Goal: Contribute content: Add original content to the website for others to see

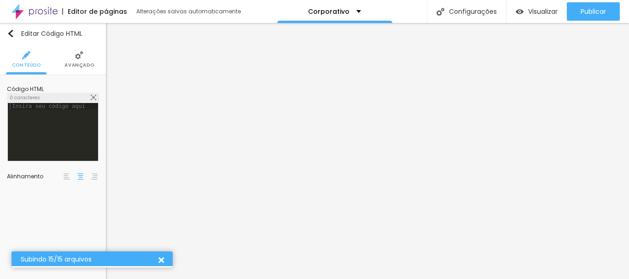
click at [92, 94] on div "0 caracteres" at bounding box center [52, 97] width 91 height 9
click at [92, 97] on img at bounding box center [94, 98] width 6 height 6
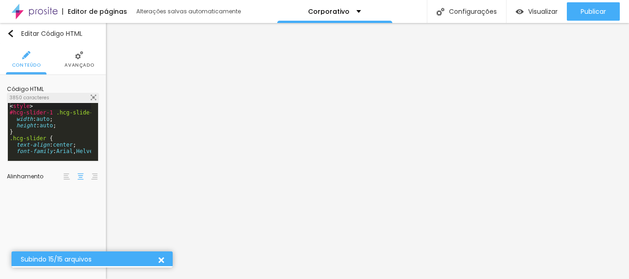
scroll to position [763, 0]
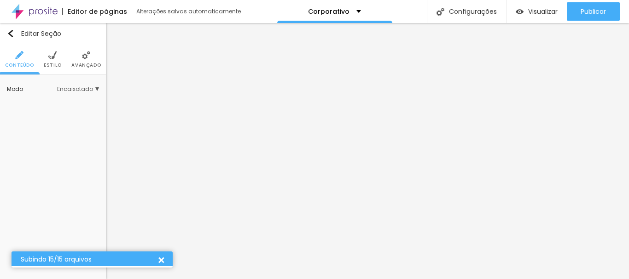
click at [89, 60] on li "Avançado" at bounding box center [85, 59] width 29 height 30
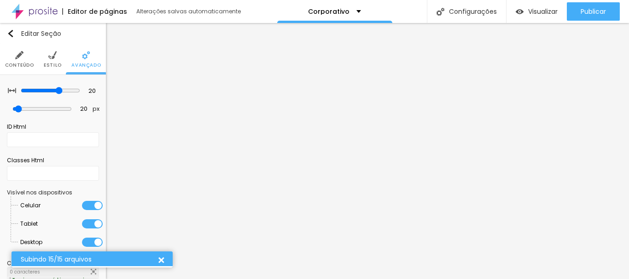
click at [20, 59] on img at bounding box center [19, 55] width 8 height 8
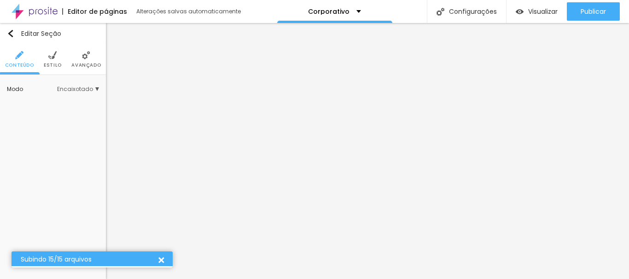
click at [80, 85] on div "Modo Encaixotado Encaixotado Completo" at bounding box center [53, 89] width 92 height 15
click at [80, 88] on span "Encaixotado" at bounding box center [78, 90] width 42 height 6
click at [66, 112] on span "Completo" at bounding box center [66, 115] width 63 height 6
click at [83, 68] on span "Avançado" at bounding box center [85, 65] width 29 height 5
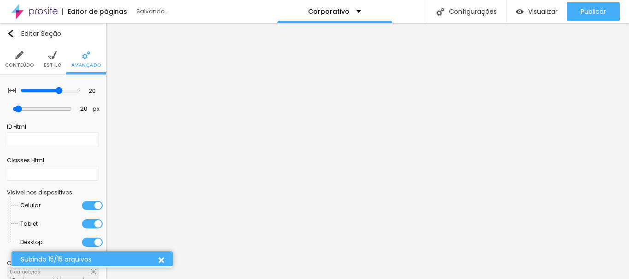
click at [51, 63] on span "Estilo" at bounding box center [53, 65] width 18 height 5
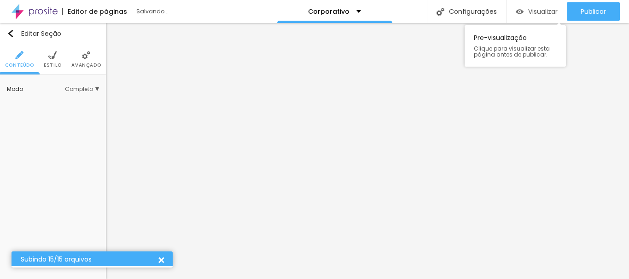
click at [537, 15] on span "Visualizar" at bounding box center [542, 11] width 29 height 7
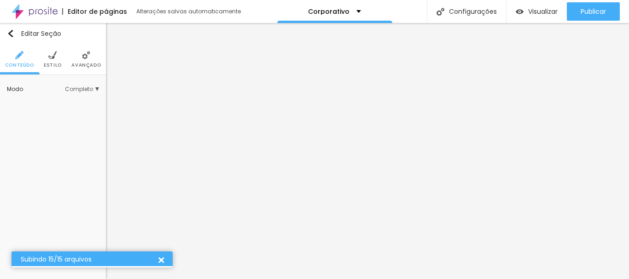
click at [13, 23] on img at bounding box center [35, 11] width 46 height 23
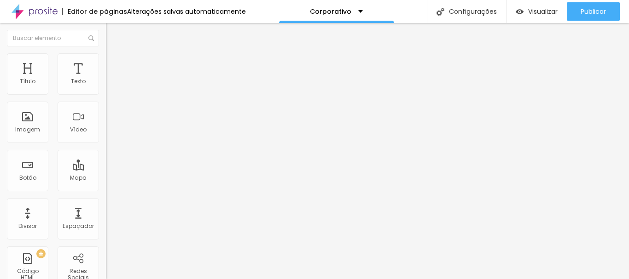
click at [106, 79] on span "Adicionar imagem" at bounding box center [135, 75] width 59 height 8
type input "lo"
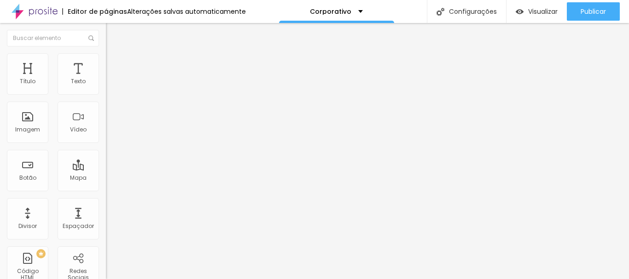
drag, startPoint x: 105, startPoint y: 80, endPoint x: 38, endPoint y: 87, distance: 68.0
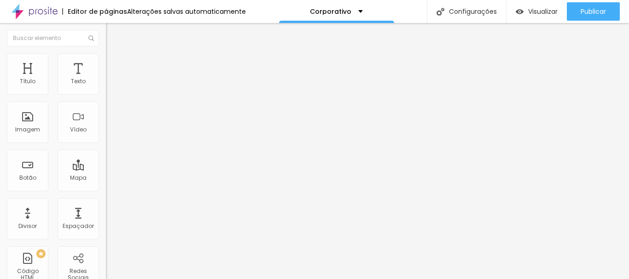
click at [106, 116] on img at bounding box center [109, 113] width 6 height 6
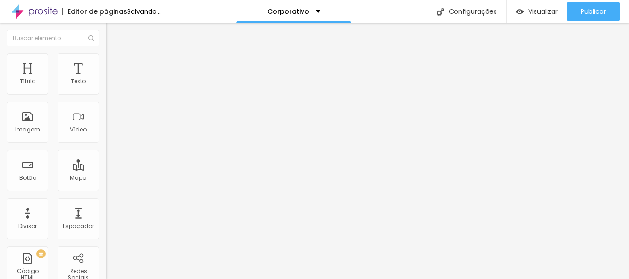
click at [106, 53] on li "Estilo" at bounding box center [159, 57] width 106 height 9
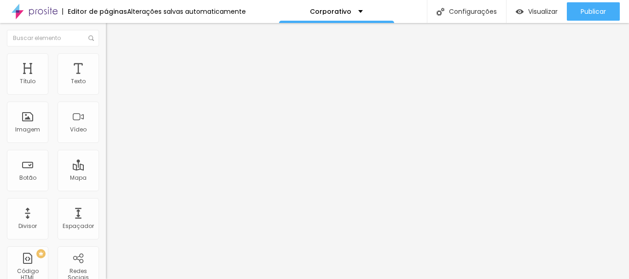
type input "90"
type input "75"
type input "70"
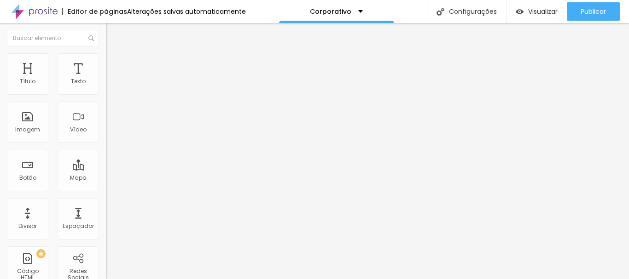
type input "70"
type input "65"
type input "60"
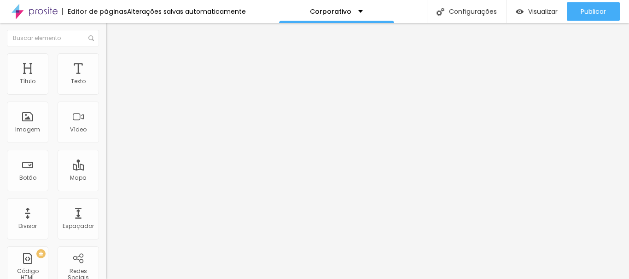
type input "55"
type input "50"
type input "45"
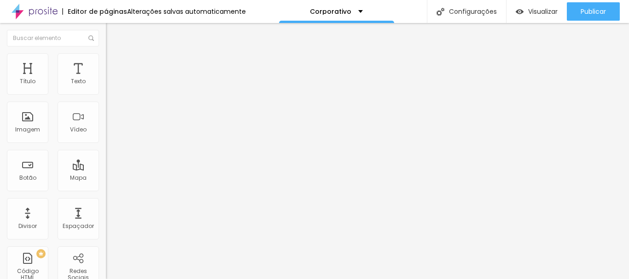
type input "45"
type input "40"
type input "35"
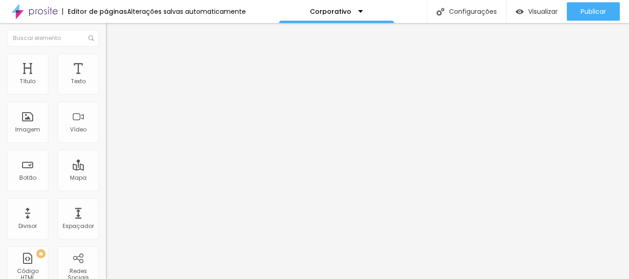
type input "30"
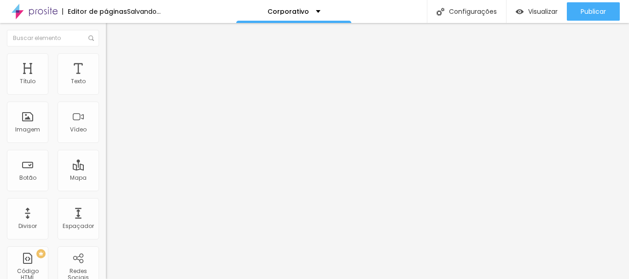
type input "25"
type input "20"
type input "15"
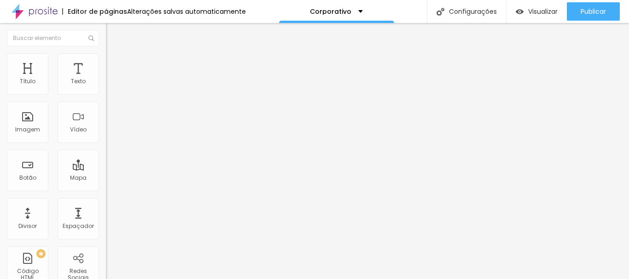
drag, startPoint x: 95, startPoint y: 98, endPoint x: 16, endPoint y: 92, distance: 79.4
type input "15"
click at [106, 92] on input "range" at bounding box center [135, 90] width 59 height 7
click at [114, 64] on span "Estilo" at bounding box center [121, 60] width 14 height 8
type input "10"
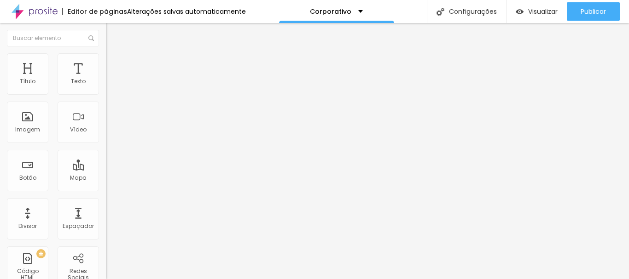
type input "10"
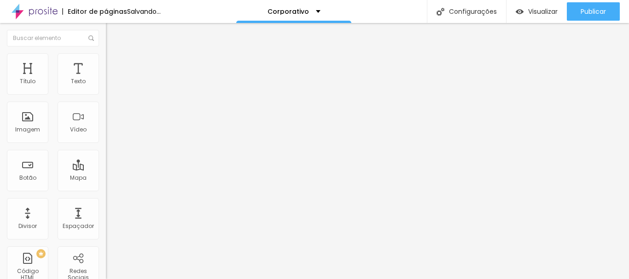
type input "15"
click at [106, 94] on input "range" at bounding box center [135, 90] width 59 height 7
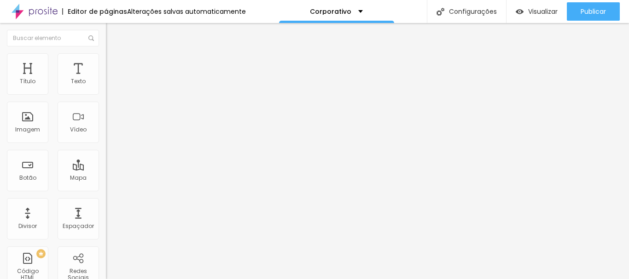
click at [106, 191] on div "Editar Imagem Conteúdo Estilo Avançado Tamanho 15 px % 0 [PERSON_NAME] arredond…" at bounding box center [159, 151] width 106 height 256
click at [541, 17] on div "Visualizar" at bounding box center [536, 11] width 42 height 18
click at [114, 65] on span "Avançado" at bounding box center [129, 69] width 30 height 8
click at [114, 63] on span "Estilo" at bounding box center [121, 60] width 14 height 8
click at [114, 54] on span "Conteúdo" at bounding box center [128, 50] width 29 height 8
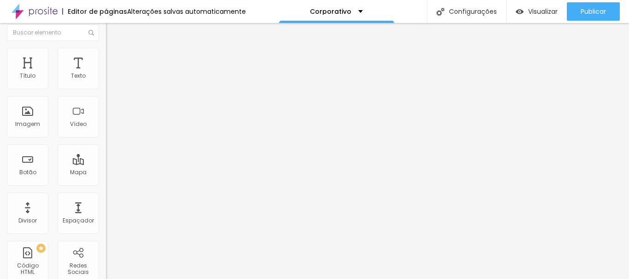
scroll to position [0, 0]
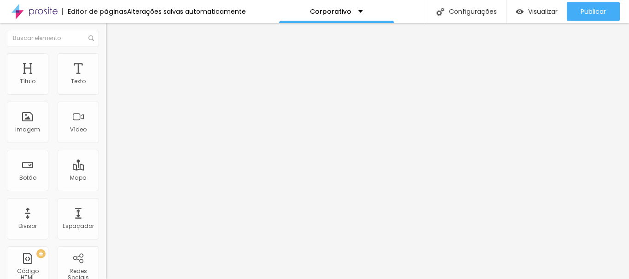
click at [106, 63] on li "Avançado" at bounding box center [159, 67] width 106 height 9
type input "15"
type input "10"
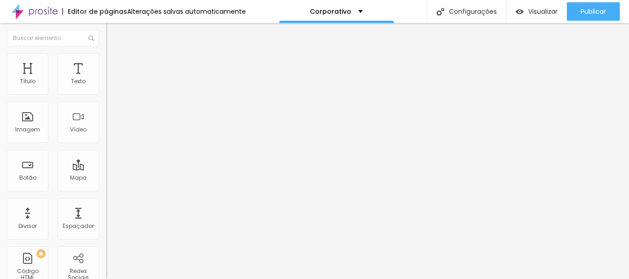
type input "5"
type input "0"
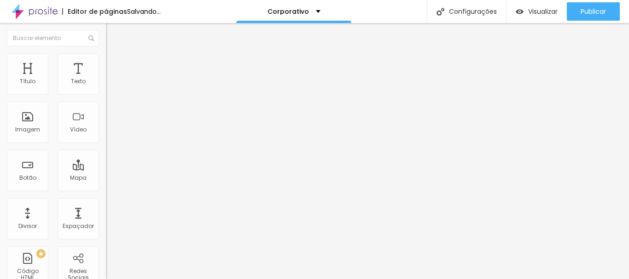
drag, startPoint x: 55, startPoint y: 90, endPoint x: 4, endPoint y: 91, distance: 50.6
type input "0"
click at [106, 179] on input "range" at bounding box center [135, 182] width 59 height 7
click at [544, 8] on span "Visualizar" at bounding box center [542, 11] width 29 height 7
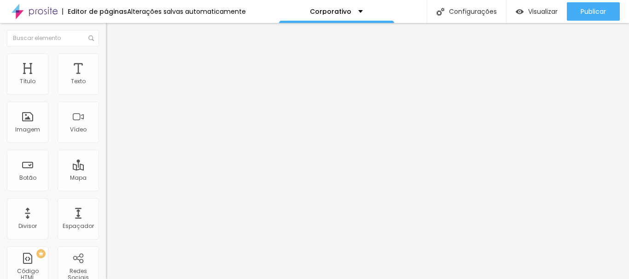
click at [114, 65] on span "Avançado" at bounding box center [129, 69] width 30 height 8
click at [114, 67] on span "Avançado" at bounding box center [129, 69] width 30 height 8
type input "5"
type input "0"
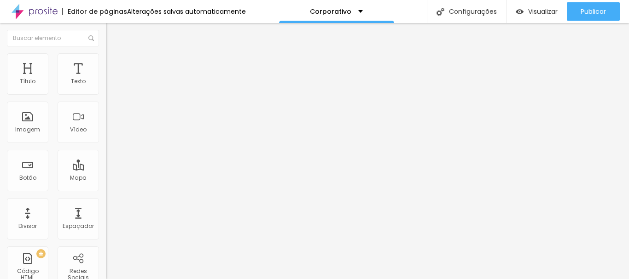
type input "0"
drag, startPoint x: 35, startPoint y: 91, endPoint x: 0, endPoint y: 92, distance: 35.5
type input "0"
click at [106, 179] on input "range" at bounding box center [135, 182] width 59 height 7
click at [538, 17] on div "Visualizar" at bounding box center [536, 11] width 42 height 18
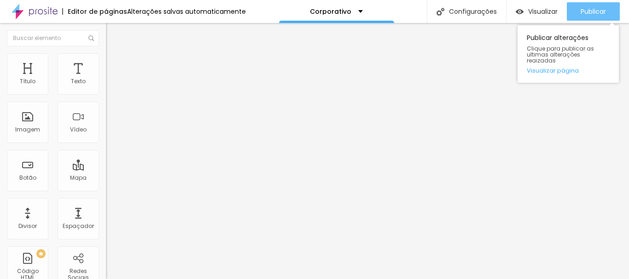
click at [594, 6] on div "Publicar" at bounding box center [592, 11] width 25 height 18
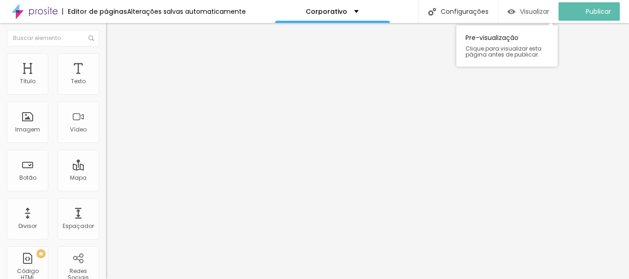
click at [533, 15] on span "Visualizar" at bounding box center [534, 11] width 29 height 7
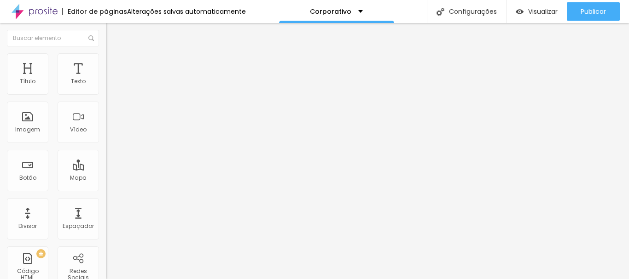
click at [106, 32] on button "Editar Coluna" at bounding box center [159, 33] width 106 height 21
click at [106, 84] on span "Encaixotado" at bounding box center [124, 80] width 36 height 8
click at [106, 98] on span "Completo" at bounding box center [120, 94] width 28 height 8
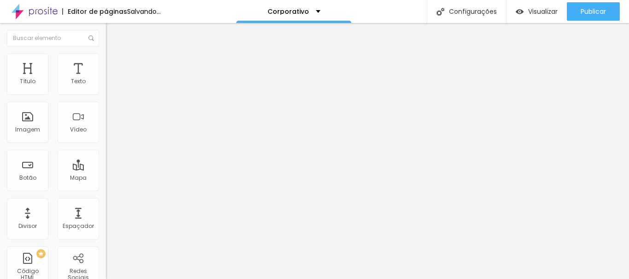
click at [114, 67] on span "Avançado" at bounding box center [129, 69] width 30 height 8
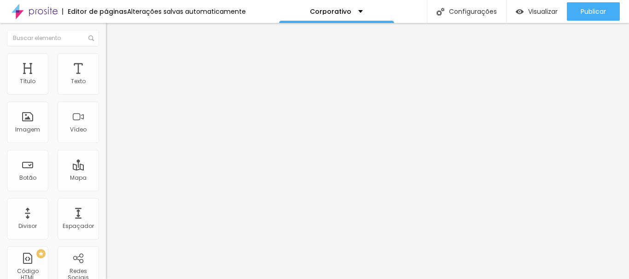
type input "0"
drag, startPoint x: 22, startPoint y: 107, endPoint x: 14, endPoint y: 108, distance: 7.8
type input "0"
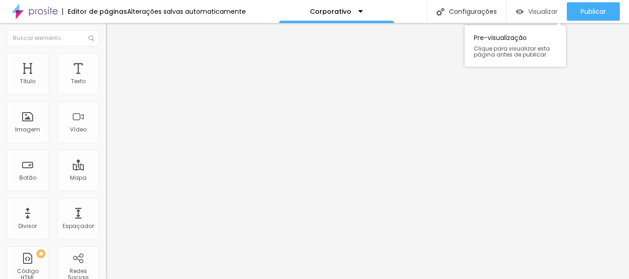
click at [527, 18] on div "Visualizar" at bounding box center [536, 11] width 42 height 18
click at [106, 56] on ul "Conteúdo Estilo Avançado" at bounding box center [159, 58] width 106 height 28
type input "5"
drag, startPoint x: 19, startPoint y: 92, endPoint x: 28, endPoint y: 92, distance: 8.8
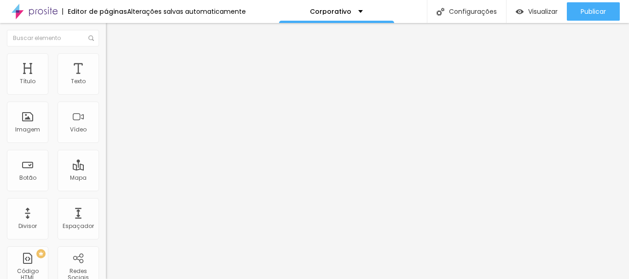
click at [106, 179] on input "range" at bounding box center [135, 182] width 59 height 7
click at [550, 13] on span "Visualizar" at bounding box center [542, 11] width 29 height 7
type input "10"
drag, startPoint x: 29, startPoint y: 90, endPoint x: 35, endPoint y: 91, distance: 6.0
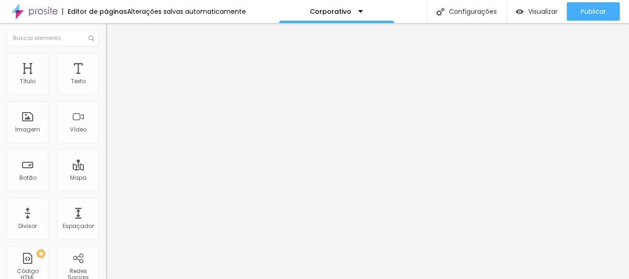
type input "10"
click at [106, 179] on input "range" at bounding box center [135, 182] width 59 height 7
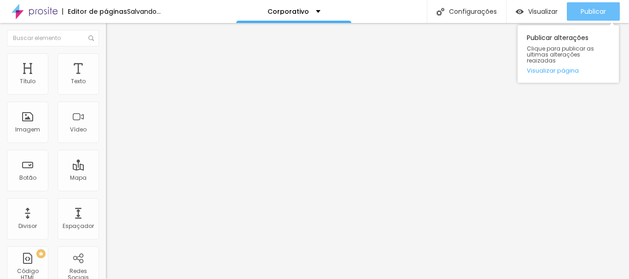
click at [589, 13] on span "Publicar" at bounding box center [592, 11] width 25 height 7
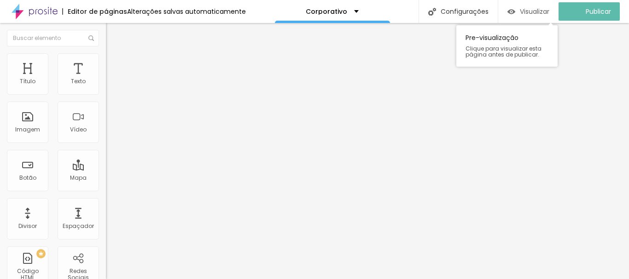
click at [536, 11] on span "Visualizar" at bounding box center [534, 11] width 29 height 7
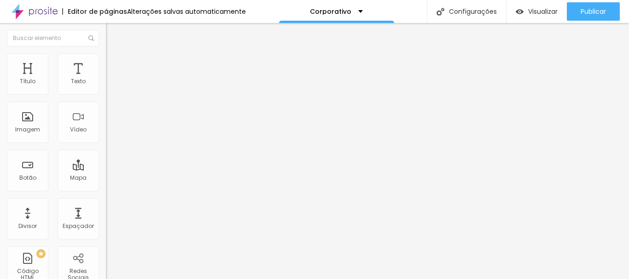
click at [106, 29] on button "Editar Seção" at bounding box center [159, 33] width 106 height 21
click at [106, 29] on button "Editar Título" at bounding box center [159, 33] width 106 height 21
click at [526, 6] on div "Visualizar" at bounding box center [536, 11] width 42 height 18
click at [534, 12] on span "Visualizar" at bounding box center [542, 11] width 29 height 7
click at [106, 57] on li "Estilo" at bounding box center [159, 57] width 106 height 9
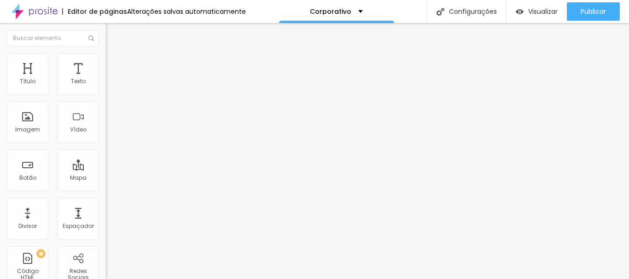
type input "20"
type input "25"
drag, startPoint x: 13, startPoint y: 100, endPoint x: 24, endPoint y: 99, distance: 11.5
type input "25"
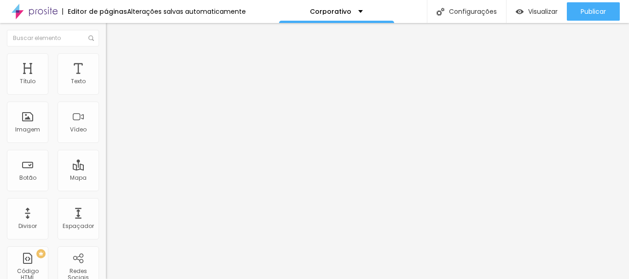
click at [106, 94] on input "range" at bounding box center [135, 90] width 59 height 7
click at [544, 17] on div "Visualizar" at bounding box center [536, 11] width 42 height 18
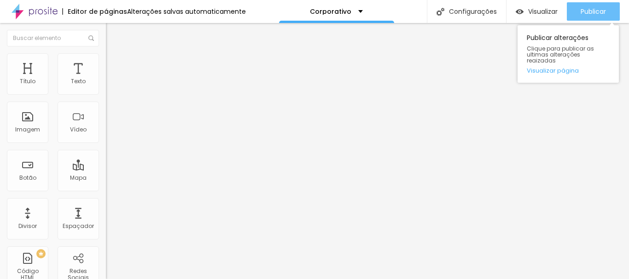
click at [596, 10] on span "Publicar" at bounding box center [592, 11] width 25 height 7
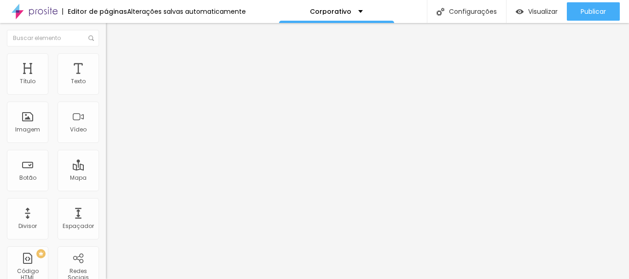
click at [106, 52] on li "Conteúdo" at bounding box center [159, 48] width 106 height 9
click at [113, 32] on img "button" at bounding box center [116, 33] width 7 height 7
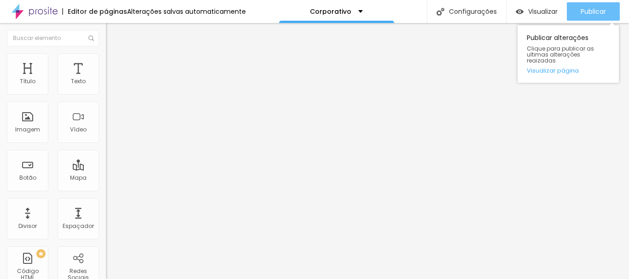
click at [595, 18] on div "Publicar" at bounding box center [592, 11] width 25 height 18
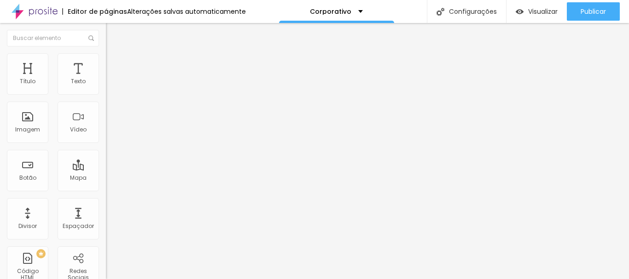
click at [114, 66] on span "Avançado" at bounding box center [129, 69] width 30 height 8
click at [106, 70] on li "Avançado" at bounding box center [159, 67] width 106 height 9
click at [114, 65] on span "Avançado" at bounding box center [129, 69] width 30 height 8
type input "5"
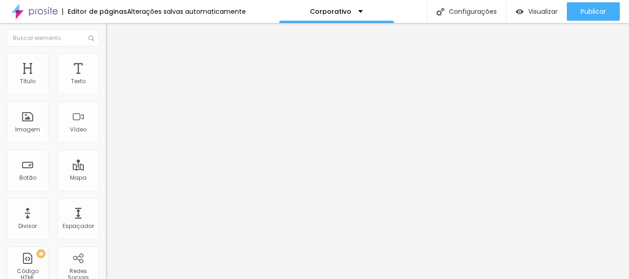
type input "5"
type input "10"
drag, startPoint x: 20, startPoint y: 88, endPoint x: 27, endPoint y: 89, distance: 6.5
type input "10"
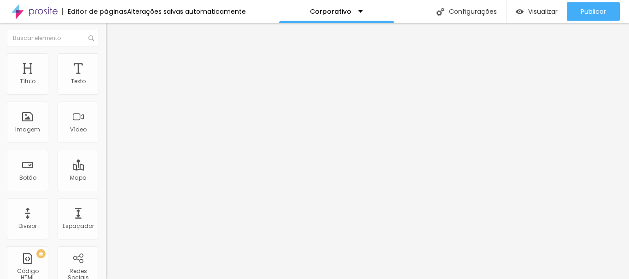
click at [106, 179] on input "range" at bounding box center [135, 182] width 59 height 7
click at [106, 63] on li "Avançado" at bounding box center [159, 67] width 106 height 9
click at [106, 63] on img at bounding box center [110, 67] width 8 height 8
type input "10"
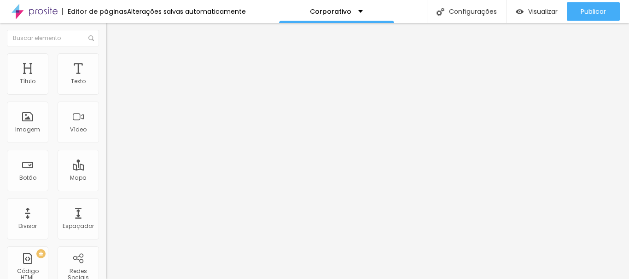
type input "10"
click at [106, 179] on input "range" at bounding box center [135, 182] width 59 height 7
click at [114, 65] on span "Avançado" at bounding box center [129, 69] width 30 height 8
type input "10"
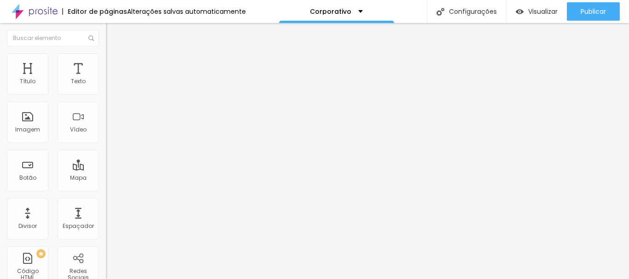
click at [106, 179] on input "range" at bounding box center [135, 182] width 59 height 7
type input "10"
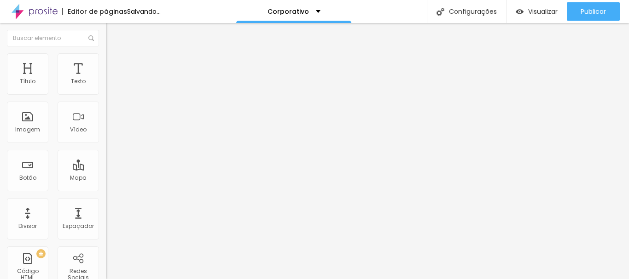
click at [106, 63] on li "Avançado" at bounding box center [159, 67] width 106 height 9
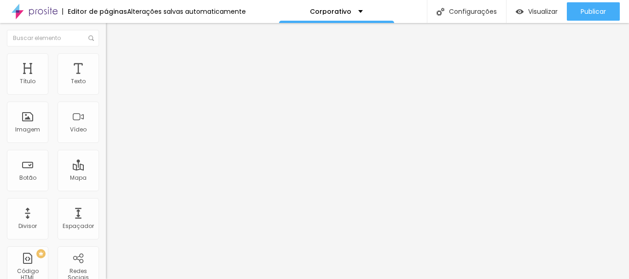
type input "10"
click at [106, 179] on input "range" at bounding box center [135, 182] width 59 height 7
type input "10"
click at [114, 65] on span "Avançado" at bounding box center [129, 69] width 30 height 8
type input "10"
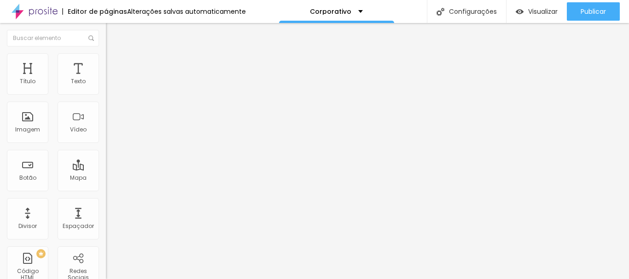
type input "10"
click at [106, 179] on input "range" at bounding box center [135, 182] width 59 height 7
click at [106, 63] on li "Avançado" at bounding box center [159, 67] width 106 height 9
type input "10"
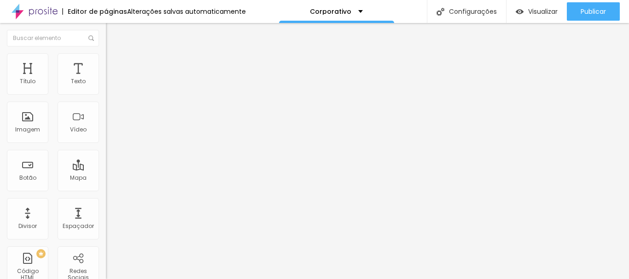
type input "10"
click at [106, 179] on input "range" at bounding box center [135, 182] width 59 height 7
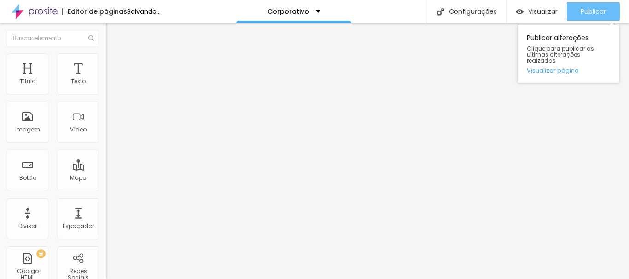
click at [590, 10] on span "Publicar" at bounding box center [592, 11] width 25 height 7
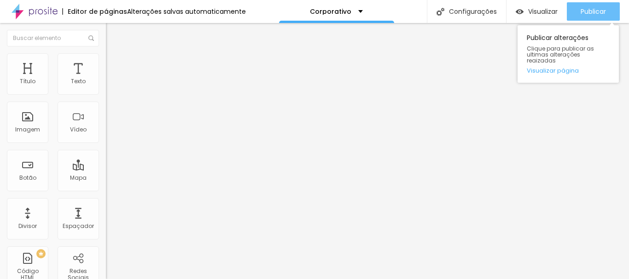
click at [572, 12] on button "Publicar" at bounding box center [592, 11] width 53 height 18
click at [599, 12] on span "Publicar" at bounding box center [592, 11] width 25 height 7
click at [580, 8] on span "Publicar" at bounding box center [592, 11] width 25 height 7
